Goal: Task Accomplishment & Management: Use online tool/utility

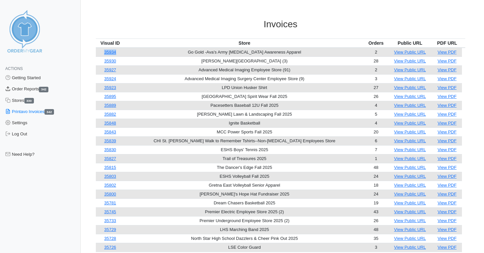
click at [25, 87] on link "Order Reports 342" at bounding box center [40, 89] width 81 height 11
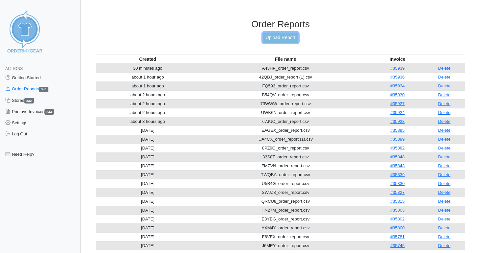
click at [273, 37] on link "Upload Report" at bounding box center [280, 38] width 36 height 10
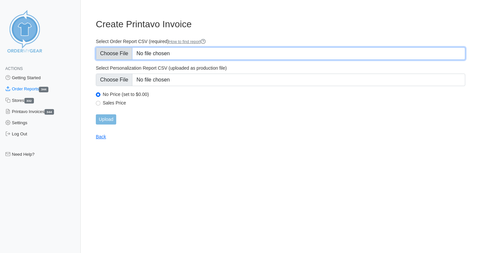
click at [105, 51] on input "Select Order Report CSV (required) How to find report" at bounding box center [280, 53] width 369 height 12
type input "C:\fakepath\FQ593_order_report.csv"
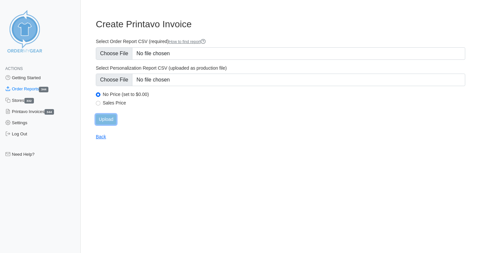
click at [104, 119] on input "Upload" at bounding box center [106, 119] width 20 height 10
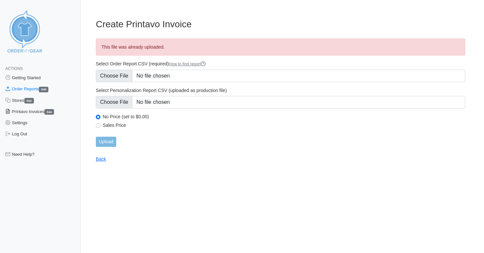
click at [20, 113] on link "Printavo Invoices 344" at bounding box center [40, 111] width 81 height 11
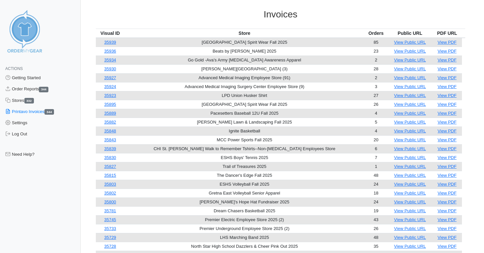
scroll to position [10, 0]
click at [112, 61] on link "35934" at bounding box center [110, 59] width 12 height 5
